Goal: Check status: Check status

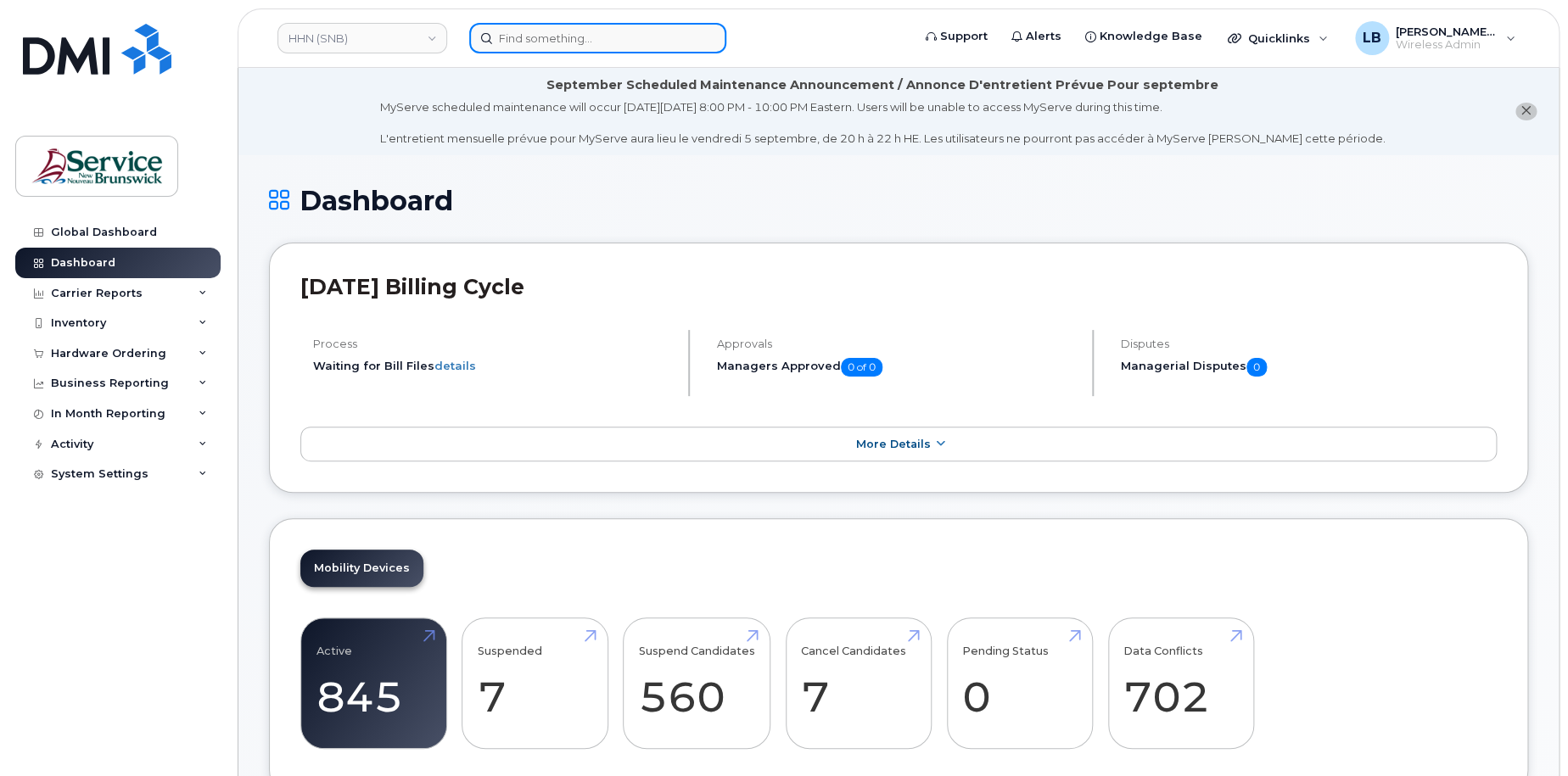
click at [548, 38] on input at bounding box center [597, 38] width 257 height 30
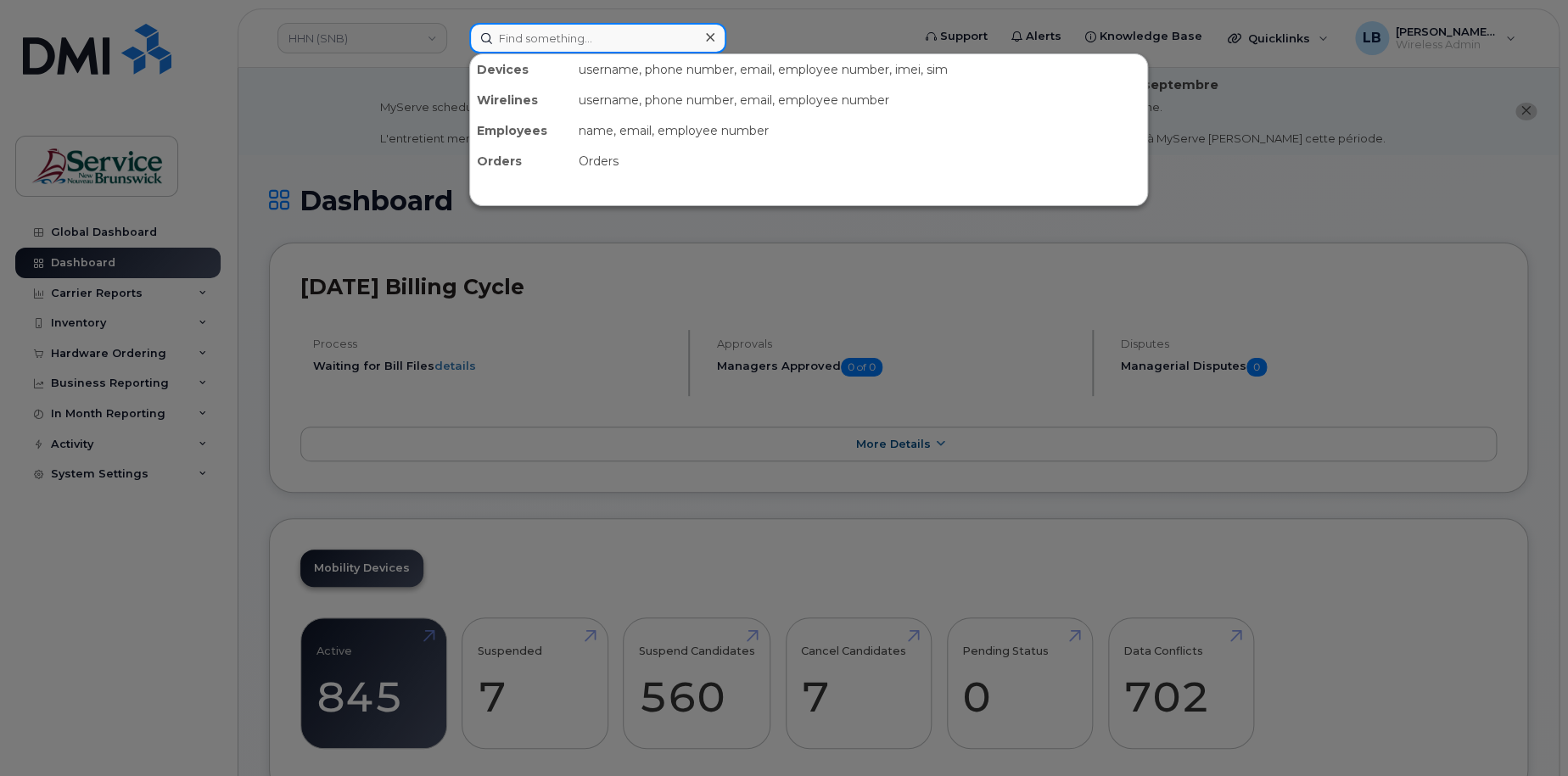
paste input "299287"
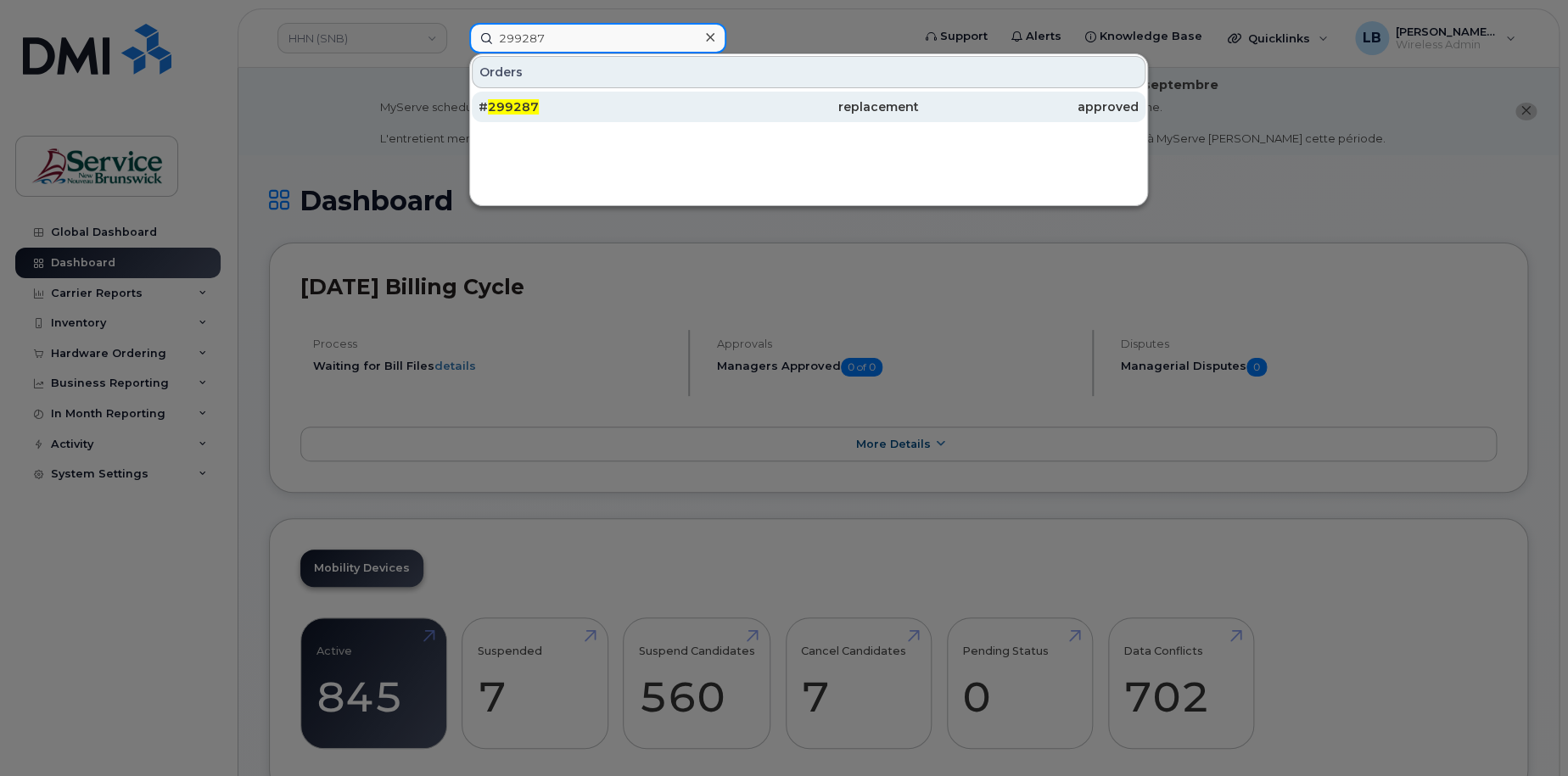
type input "299287"
click at [499, 103] on span "299287" at bounding box center [514, 107] width 51 height 15
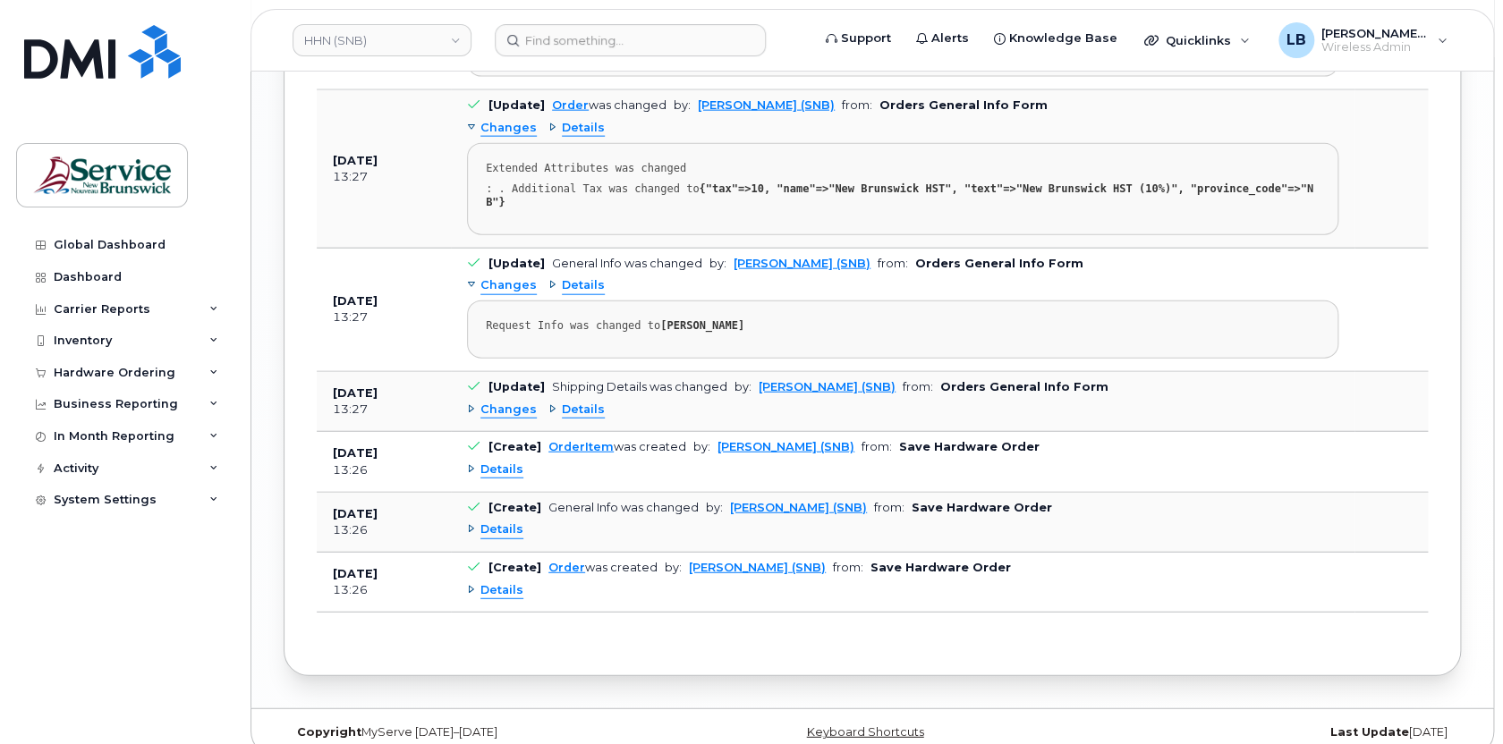
scroll to position [2088, 0]
click at [587, 400] on span "Details" at bounding box center [583, 408] width 43 height 17
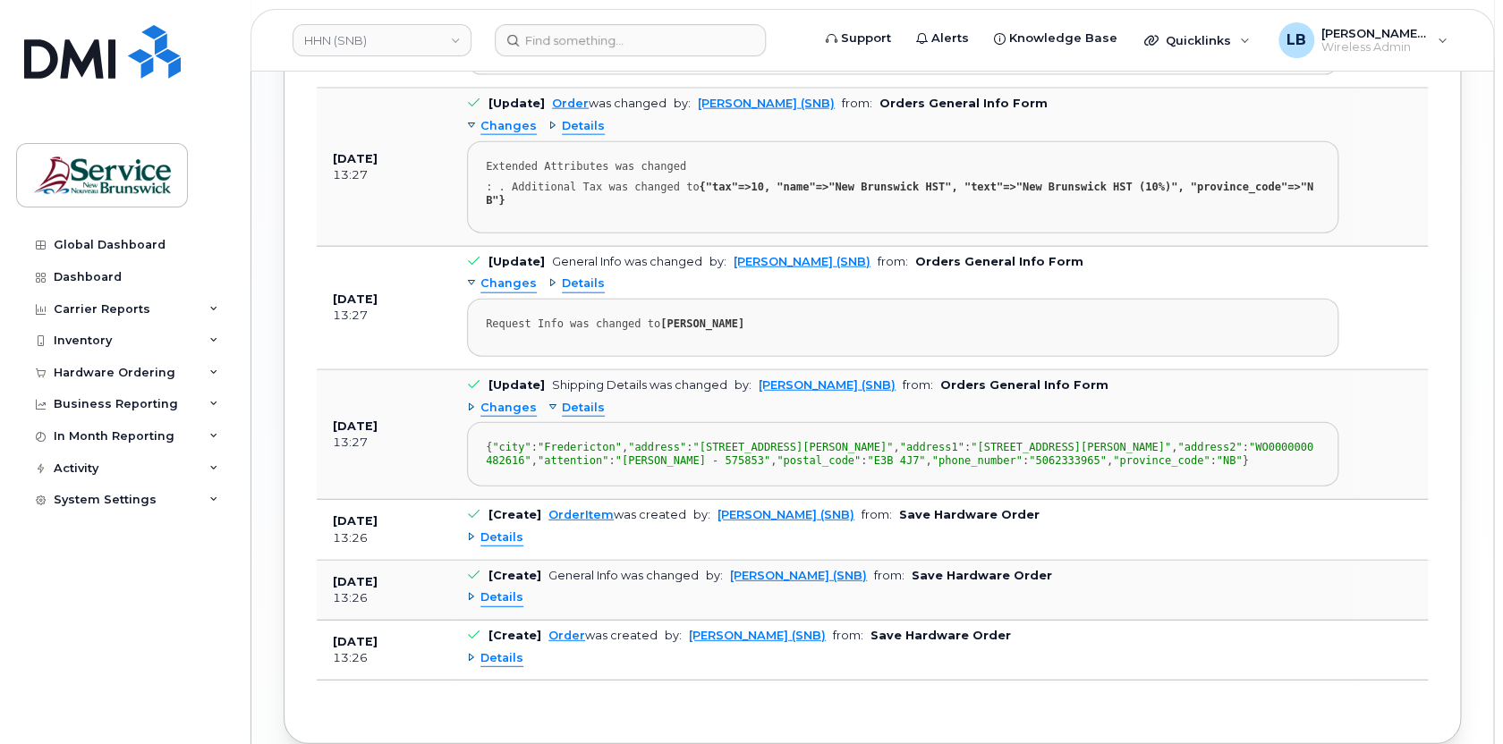
click at [579, 276] on span "Details" at bounding box center [583, 284] width 43 height 17
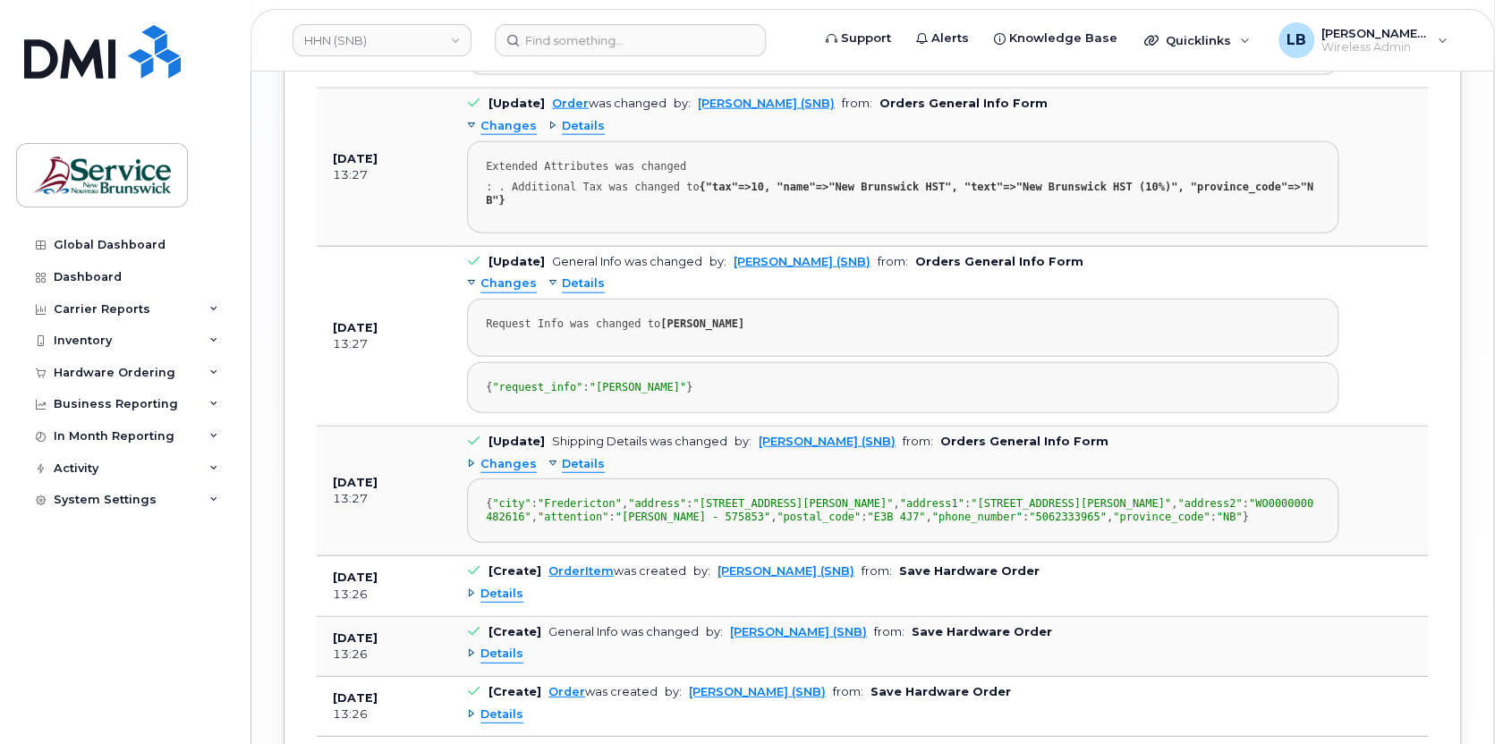
scroll to position [2007, 0]
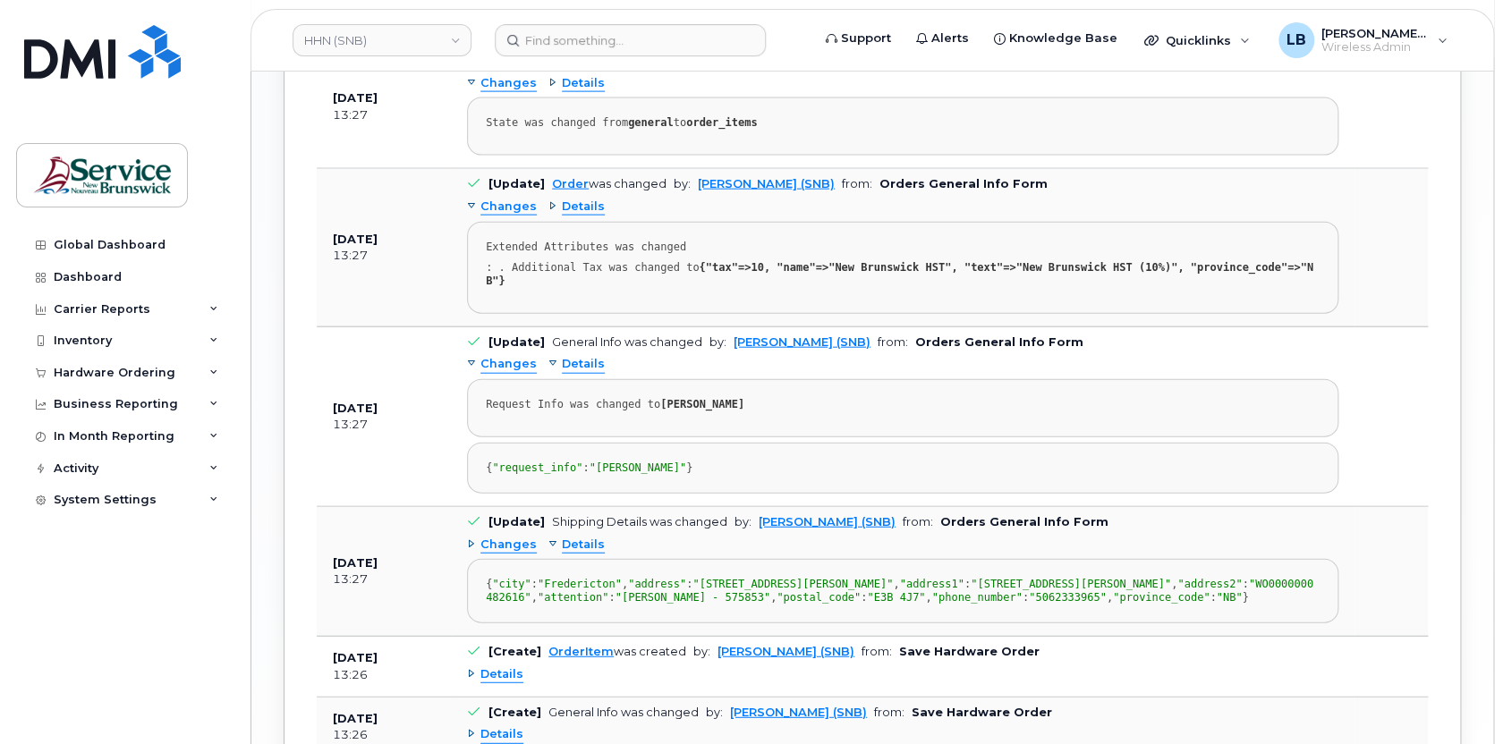
click at [580, 200] on span "Details" at bounding box center [583, 207] width 43 height 17
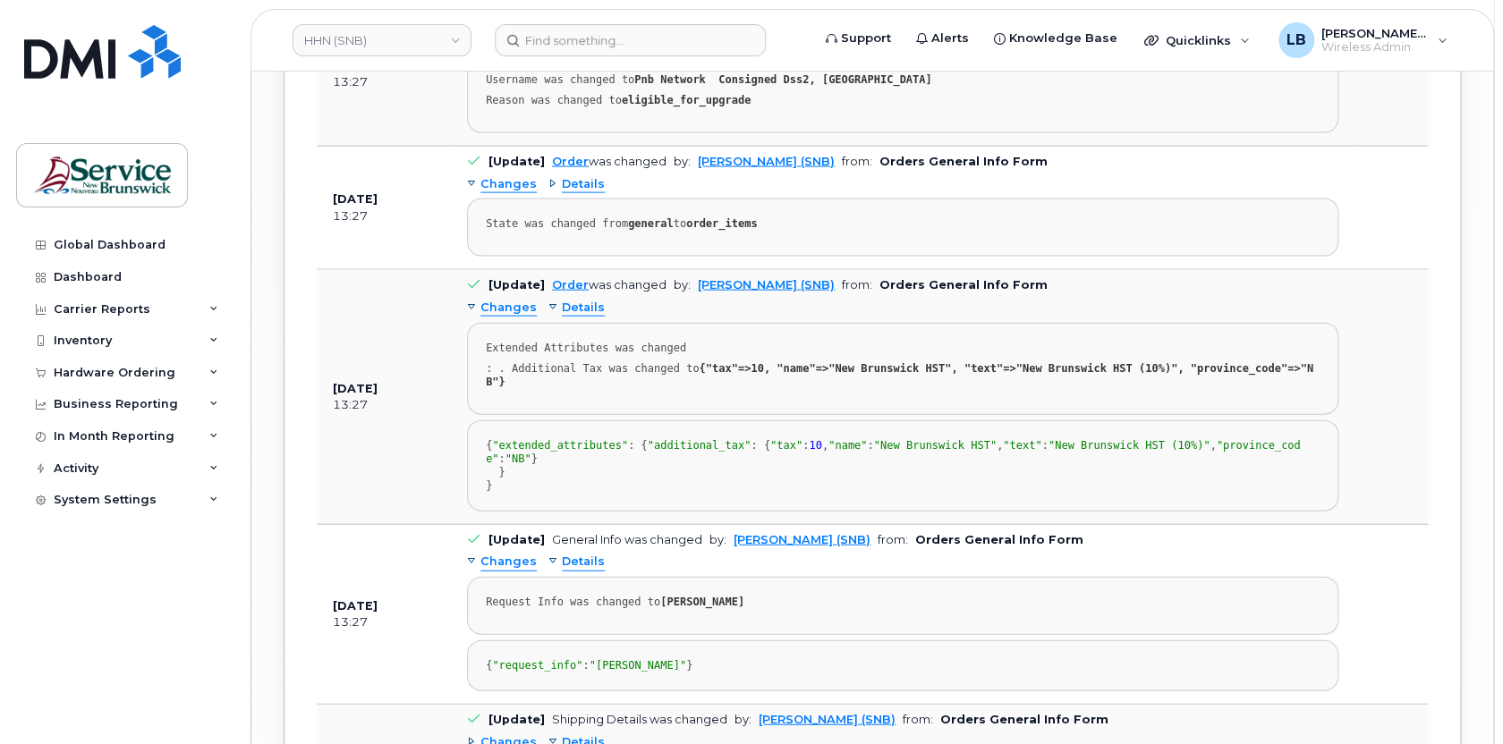
scroll to position [1763, 0]
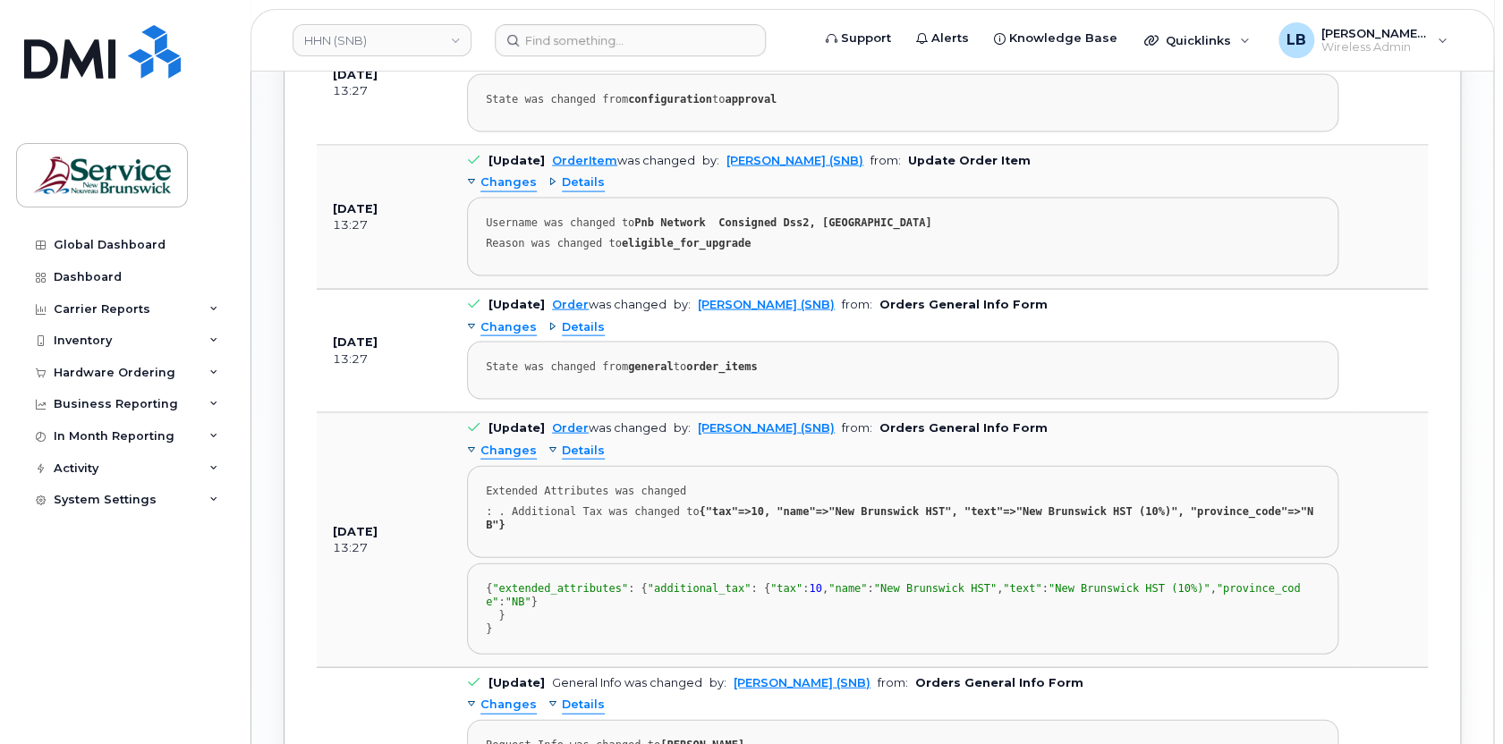
click at [592, 319] on span "Details" at bounding box center [583, 327] width 43 height 17
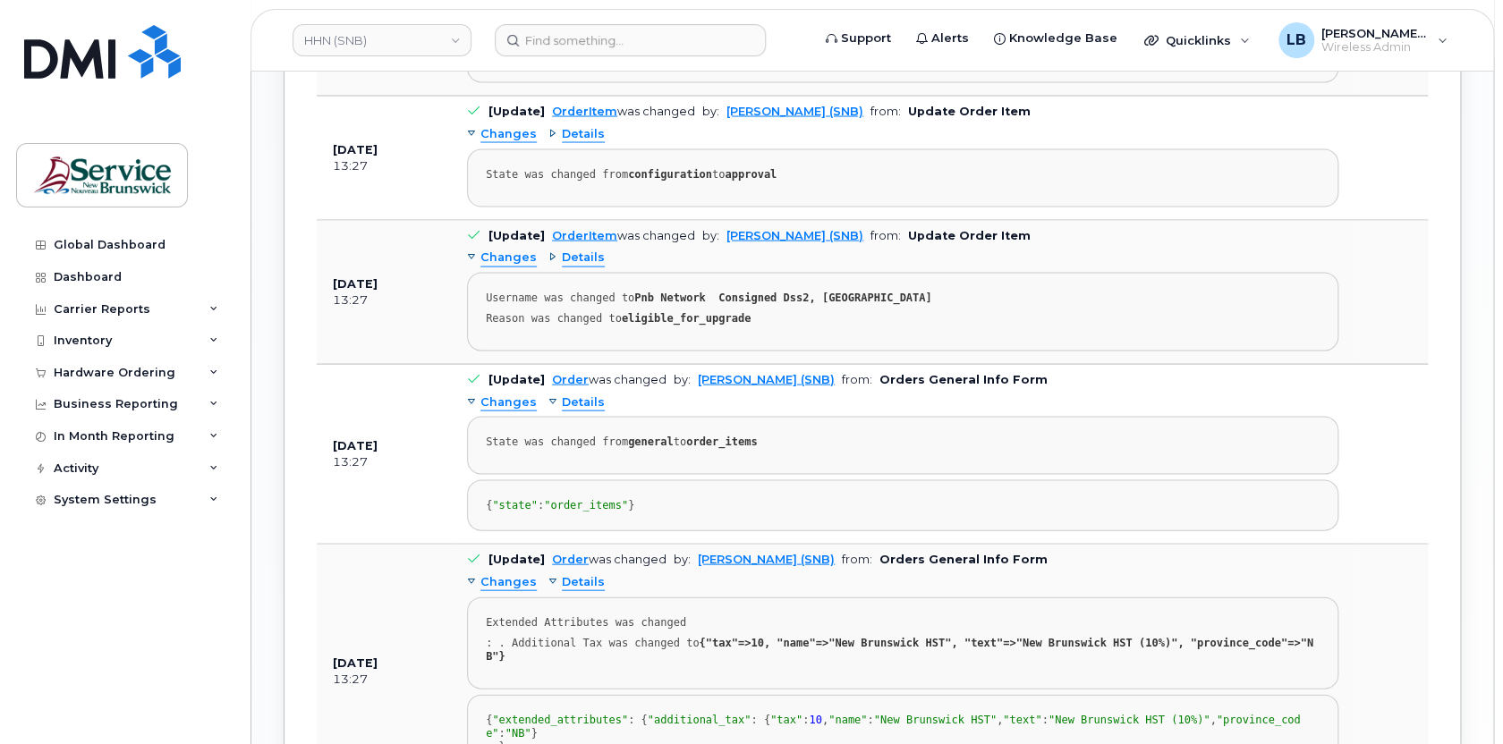
scroll to position [1600, 0]
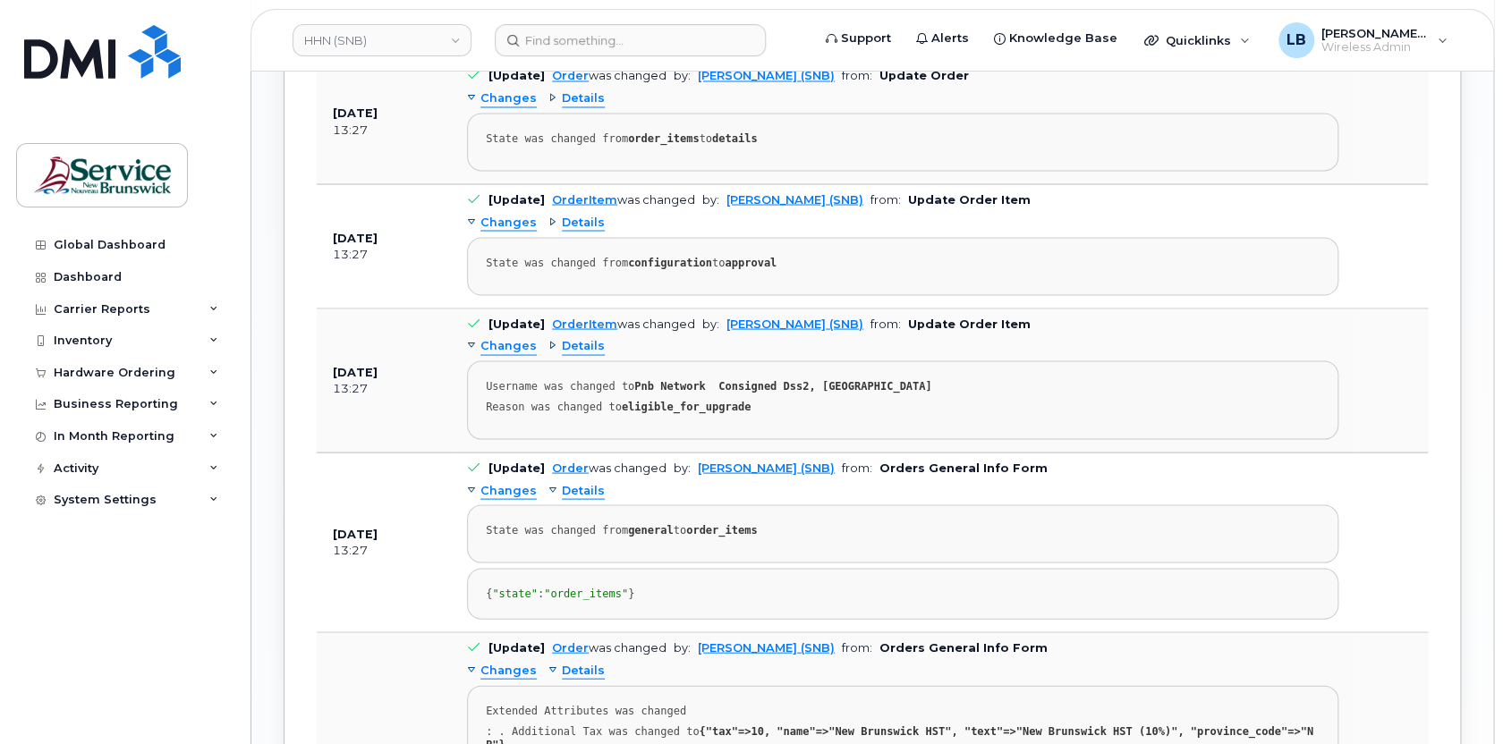
click at [591, 338] on span "Details" at bounding box center [583, 345] width 43 height 17
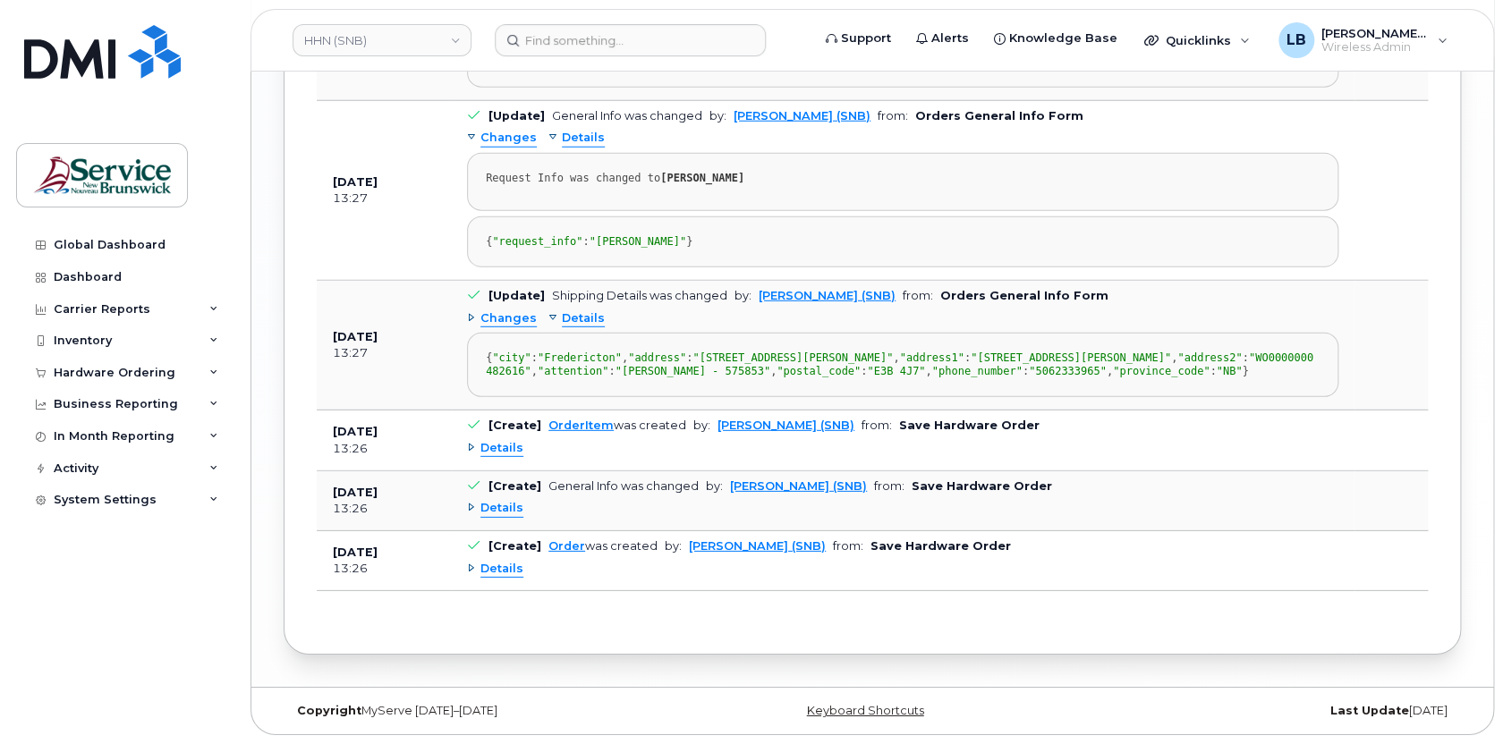
scroll to position [2495, 0]
drag, startPoint x: 684, startPoint y: 332, endPoint x: 603, endPoint y: 331, distance: 80.5
click at [603, 248] on span ""[PERSON_NAME]"" at bounding box center [638, 241] width 97 height 13
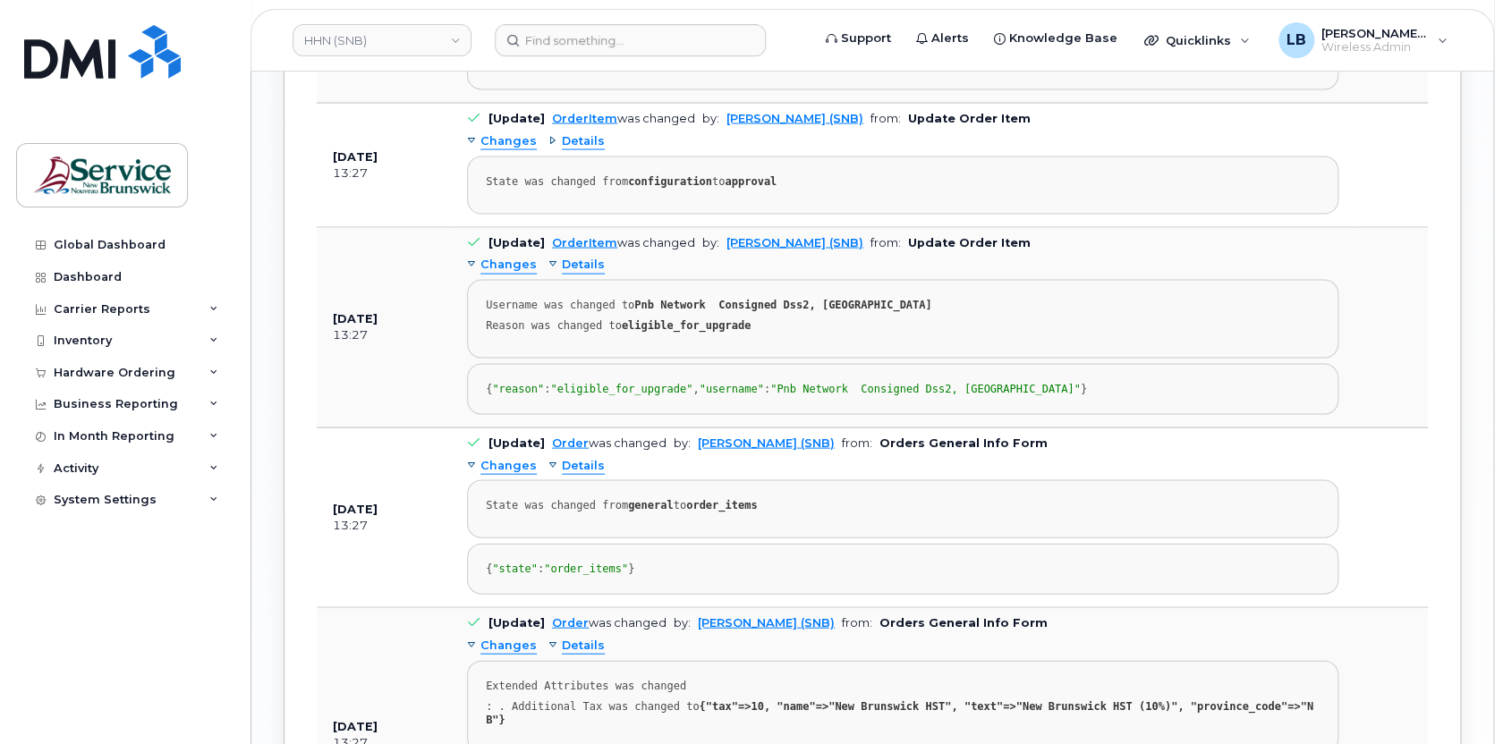
scroll to position [1600, 0]
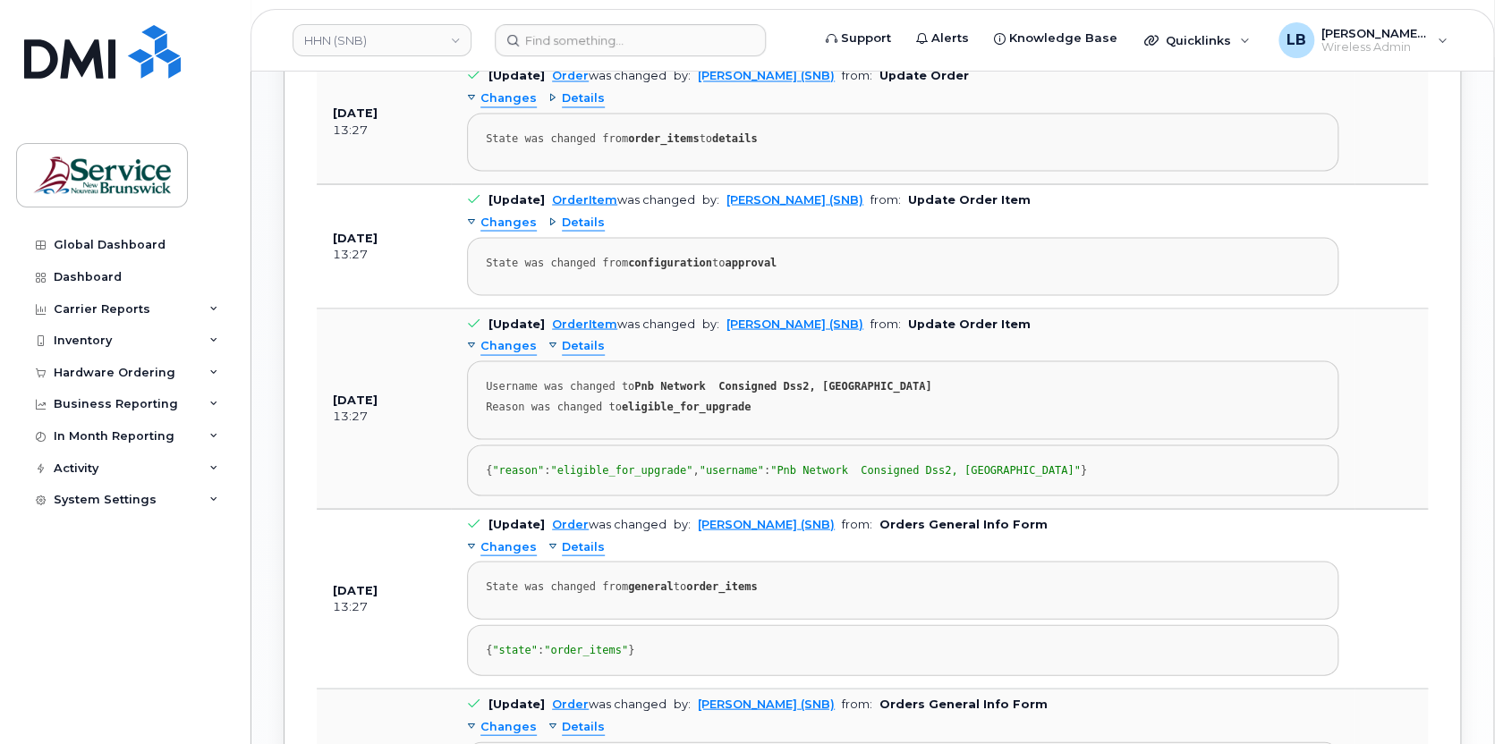
drag, startPoint x: 881, startPoint y: 492, endPoint x: 577, endPoint y: 496, distance: 304.2
click at [770, 476] on span ""Pnb Network Consigned Dss2, [GEOGRAPHIC_DATA]"" at bounding box center [925, 469] width 310 height 13
drag, startPoint x: 934, startPoint y: 380, endPoint x: 631, endPoint y: 378, distance: 303.3
click at [631, 379] on div "Username was changed to Pnb Network Consigned Dss2, [GEOGRAPHIC_DATA]" at bounding box center [903, 385] width 834 height 13
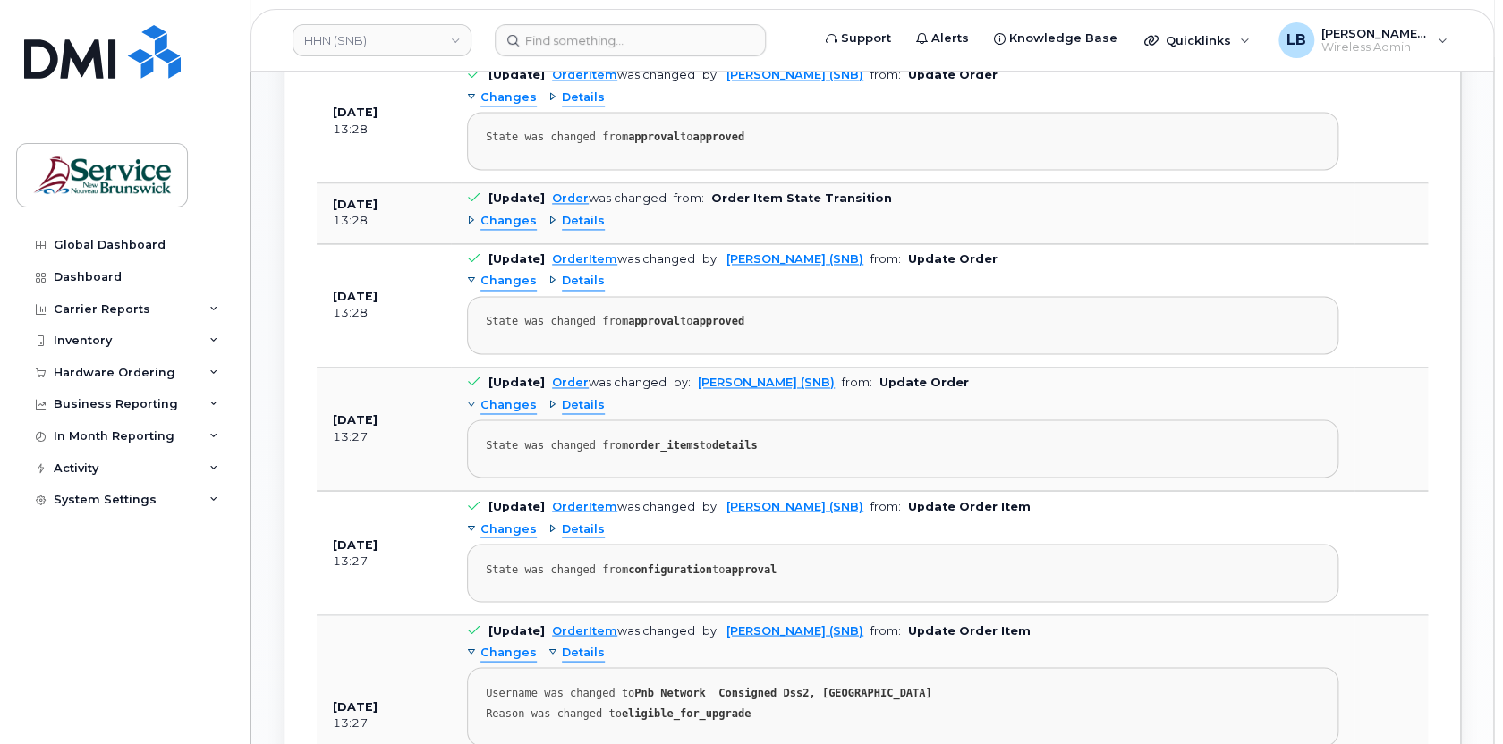
scroll to position [1518, 0]
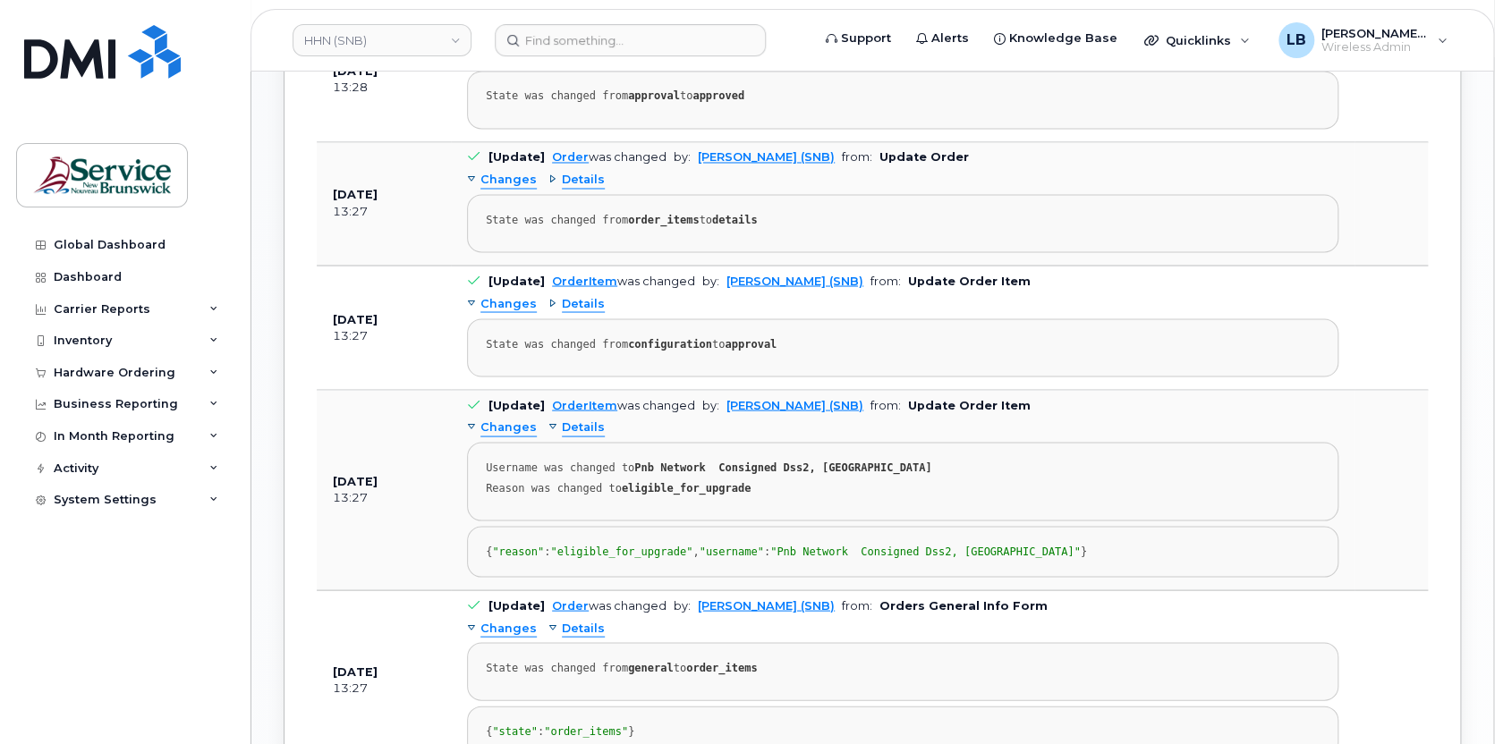
click at [918, 481] on div "Reason was changed to eligible_for_upgrade" at bounding box center [903, 487] width 834 height 13
click at [1244, 41] on div "Quicklinks" at bounding box center [1197, 40] width 131 height 36
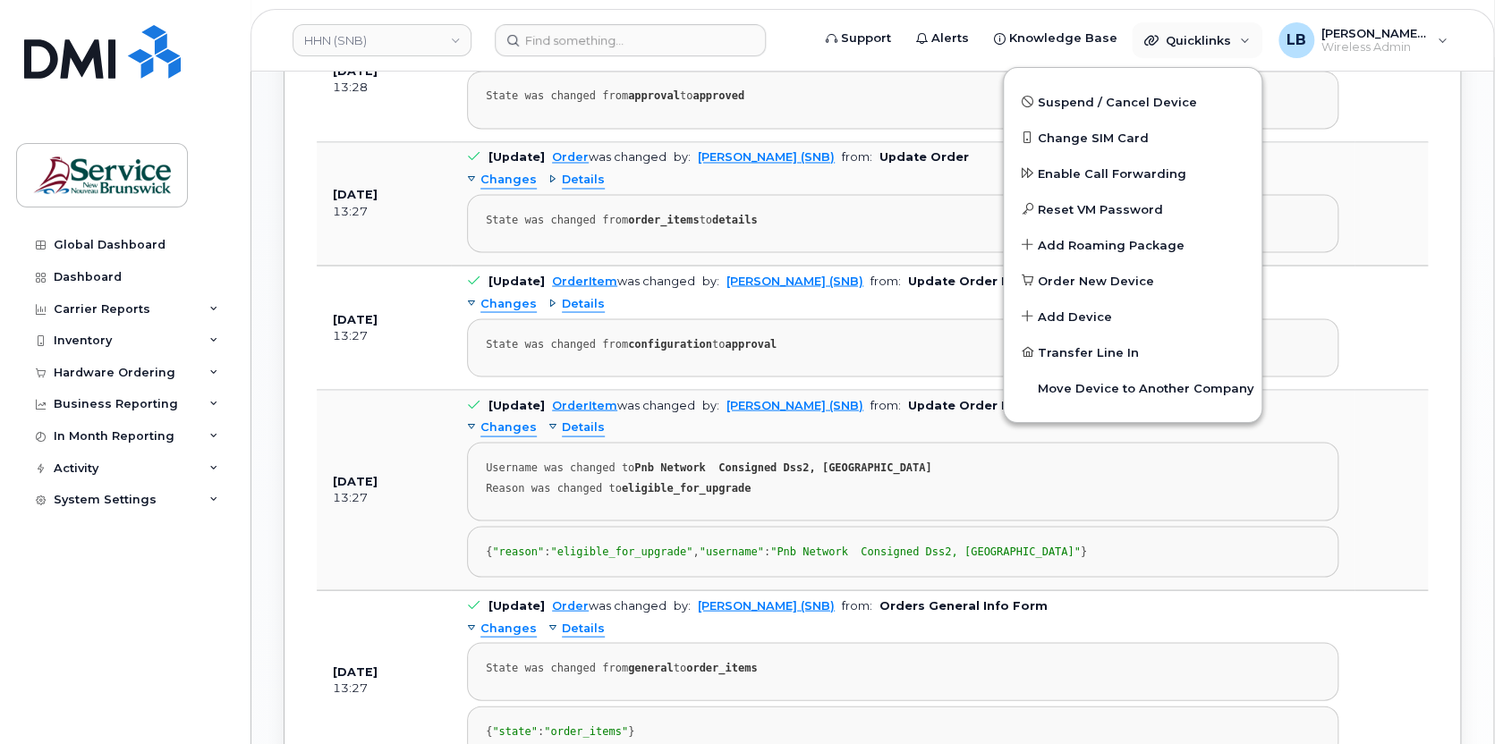
click at [1117, 483] on div "Reason was changed to eligible_for_upgrade" at bounding box center [903, 487] width 834 height 13
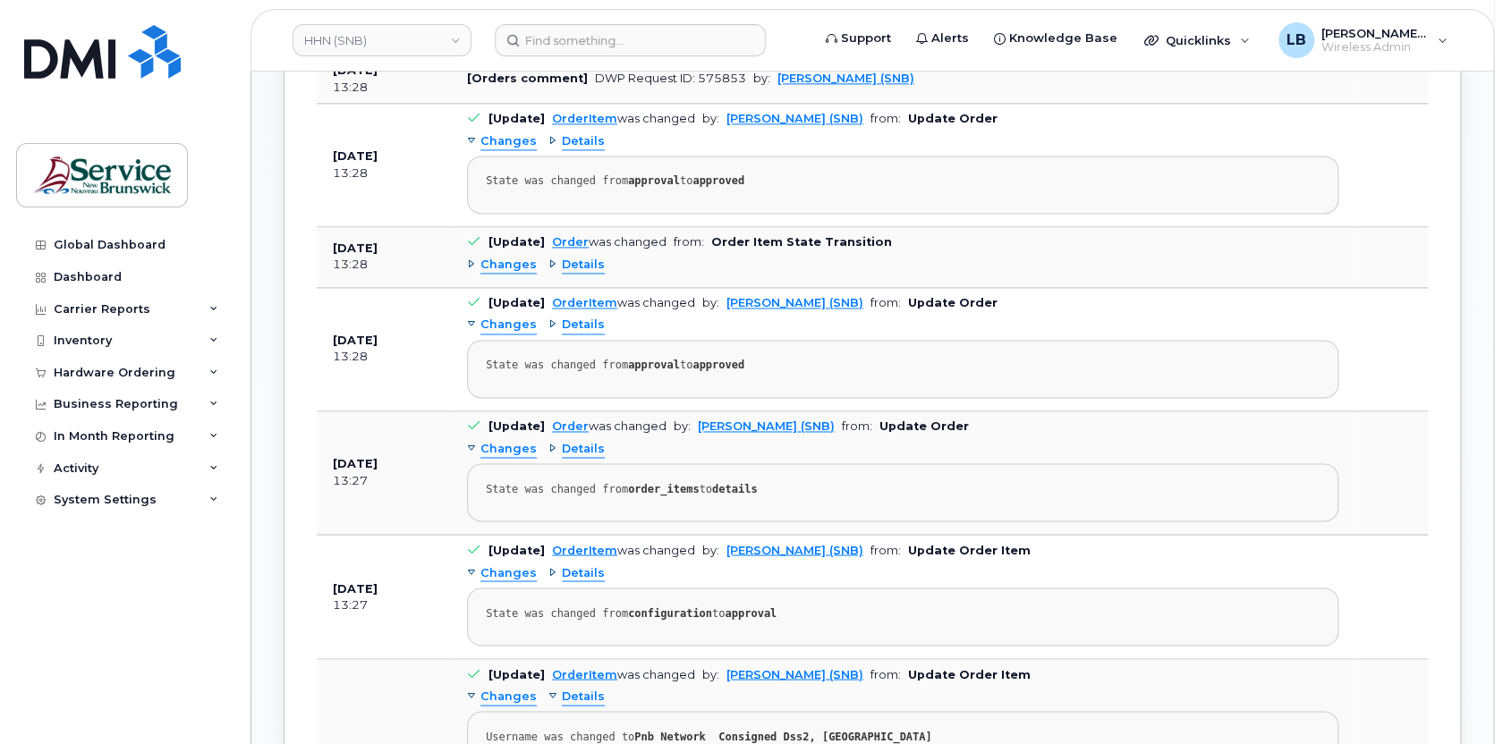
scroll to position [1031, 0]
